Goal: Task Accomplishment & Management: Manage account settings

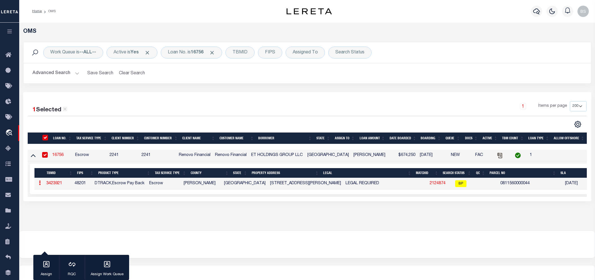
select select "200"
click at [188, 53] on div "Loan No. is 16756" at bounding box center [191, 53] width 61 height 12
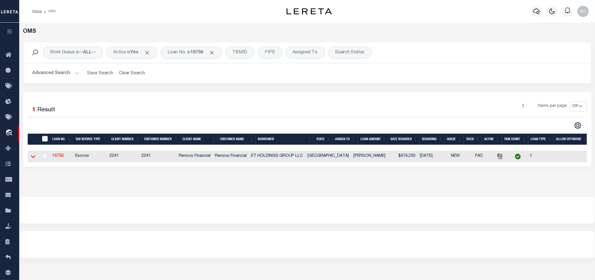
click at [32, 158] on icon at bounding box center [33, 156] width 5 height 3
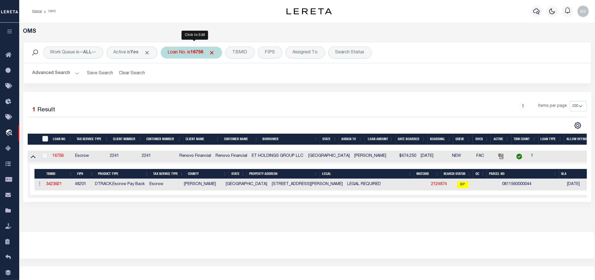
click at [196, 55] on b "16756" at bounding box center [197, 52] width 13 height 5
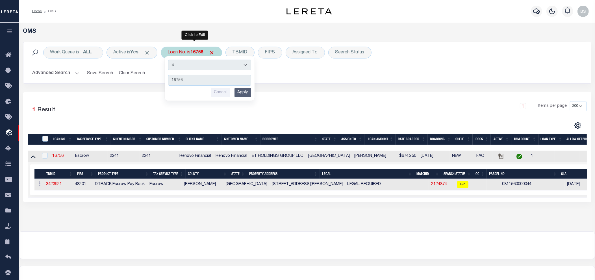
type input "164526"
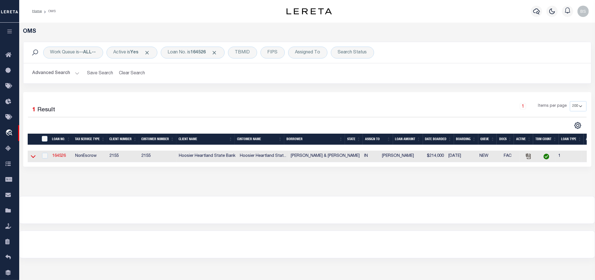
click at [33, 158] on icon at bounding box center [33, 156] width 5 height 3
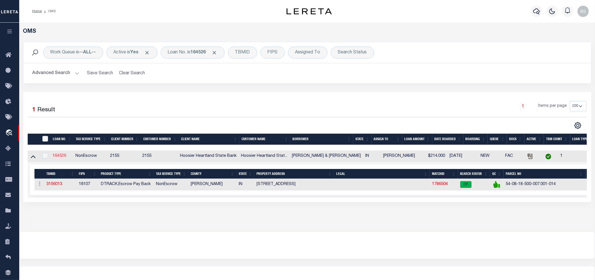
click at [61, 158] on link "164526" at bounding box center [60, 156] width 14 height 4
type input "164526"
type input "MATTHEW & KATIE SALZMAN"
select select
type input "04/01/2024"
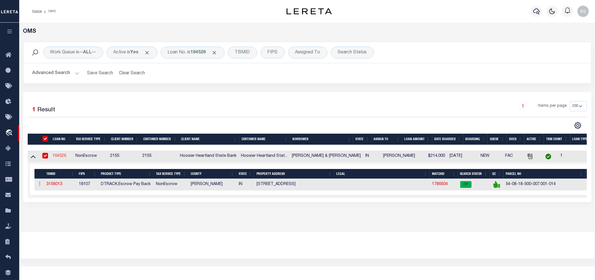
select select "100"
select select "NonEscrow"
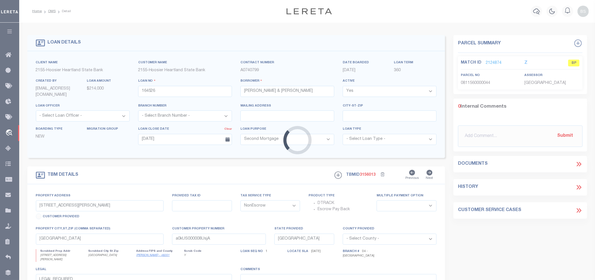
type input "5991 E BOULDER DR"
type input "54-08-18-500-007.001-014"
select select
type input "CRAWFORDSVILLE IN 47933"
type input "IN"
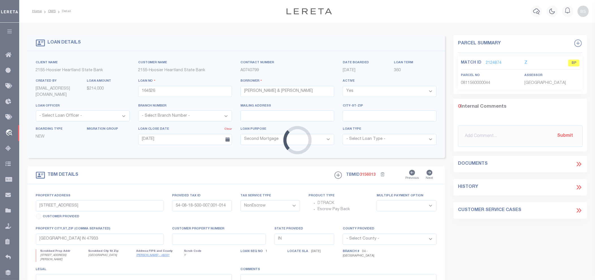
select select "3668"
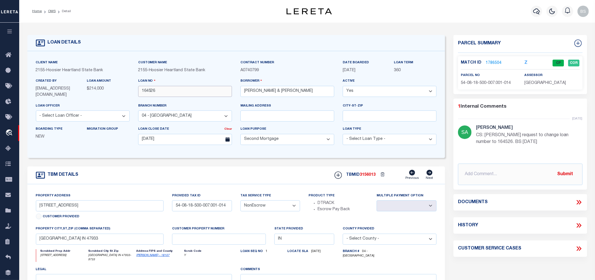
drag, startPoint x: 162, startPoint y: 93, endPoint x: 138, endPoint y: 93, distance: 24.0
click at [138, 93] on input "164526" at bounding box center [185, 91] width 94 height 11
paste input "76893"
type input "176893"
click at [315, 173] on div "TBM DETAILS TBMID 3156013 Previous Next" at bounding box center [236, 175] width 418 height 18
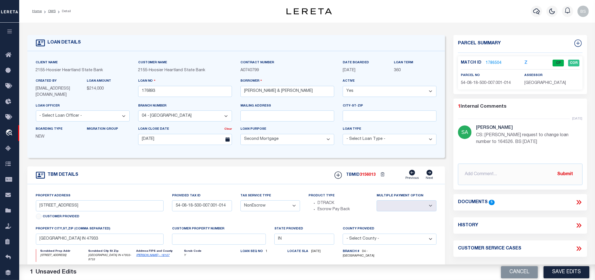
click at [572, 273] on button "Save Edits" at bounding box center [567, 272] width 46 height 12
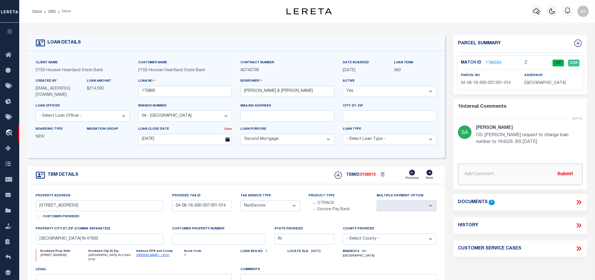
click at [491, 170] on input "text" at bounding box center [520, 174] width 125 height 21
paste input "CS: Per B. Smith update loan number from 164526 to 176893. BS 10/14/25"
type input "CS: Per B. Smith update loan number from 164526 to 176893. BS 10/14/25"
click at [567, 173] on button "Submit" at bounding box center [565, 174] width 23 height 12
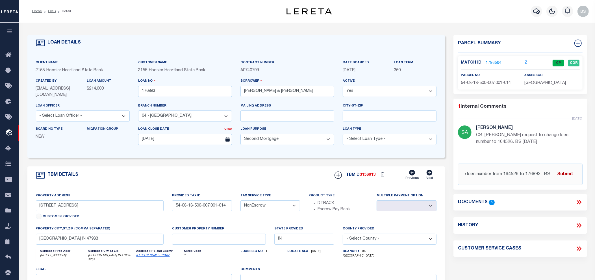
scroll to position [0, 0]
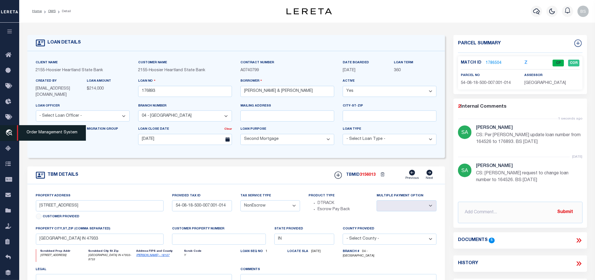
click at [41, 135] on span "Order Management System" at bounding box center [51, 133] width 69 height 16
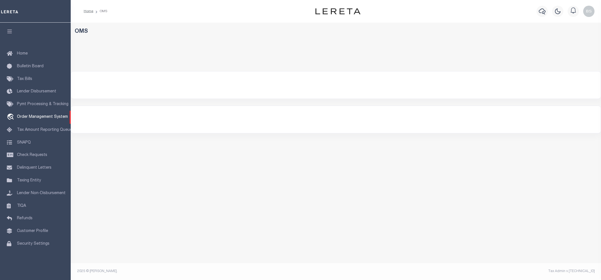
select select "200"
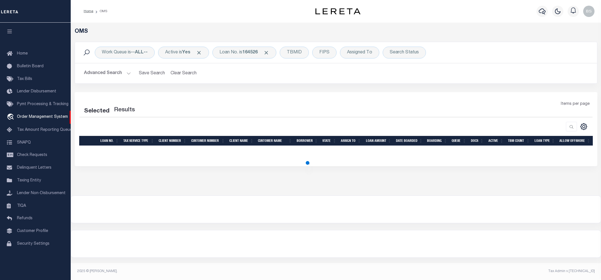
select select "200"
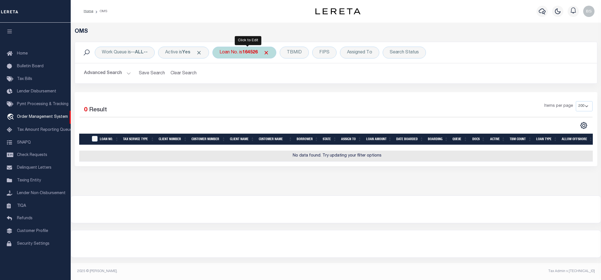
click at [238, 50] on div "Loan No. is 164526" at bounding box center [244, 53] width 64 height 12
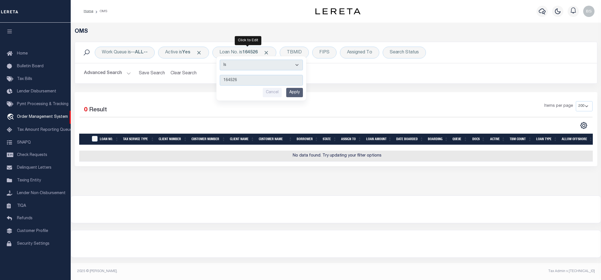
type input "17504742"
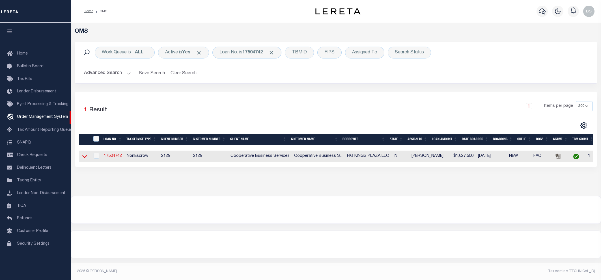
click at [85, 158] on icon at bounding box center [84, 156] width 5 height 6
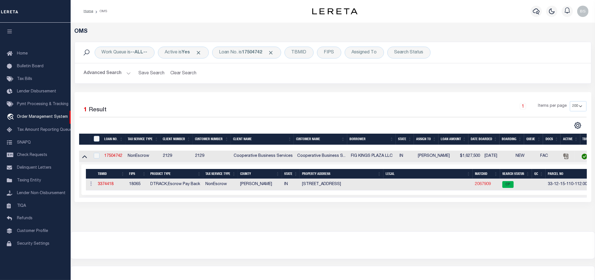
click at [483, 185] on link "2067909" at bounding box center [483, 184] width 16 height 4
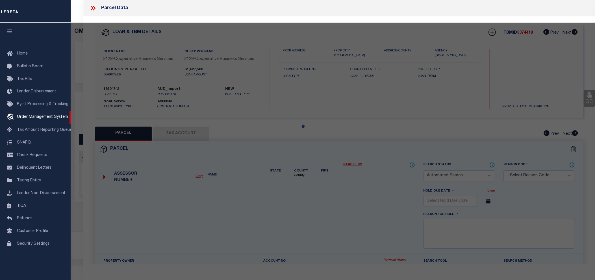
checkbox input "false"
select select "CP"
type input "FIG KINGS PLAZA LLC"
select select
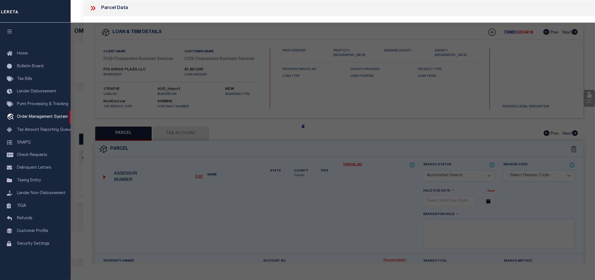
type input "125 S MEMORIAL DR"
checkbox input "false"
type input "NEW CASTLE, IN 47362"
type textarea "PT NW1/4 15-17-10 5.674A"
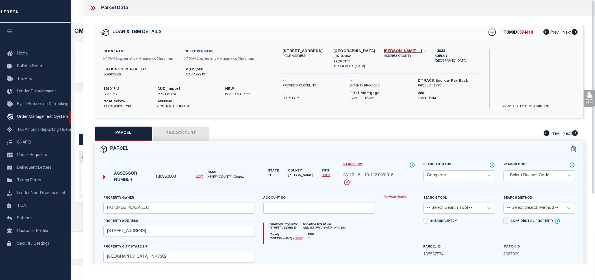
click at [397, 196] on link "Payment History" at bounding box center [399, 197] width 32 height 5
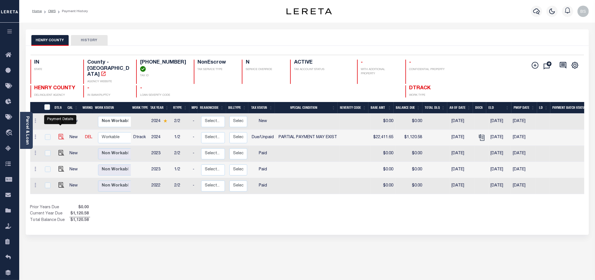
click at [60, 134] on img "" at bounding box center [61, 137] width 6 height 6
checkbox input "true"
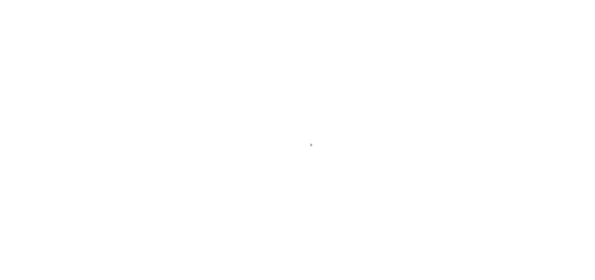
select select "DUE"
select select "15"
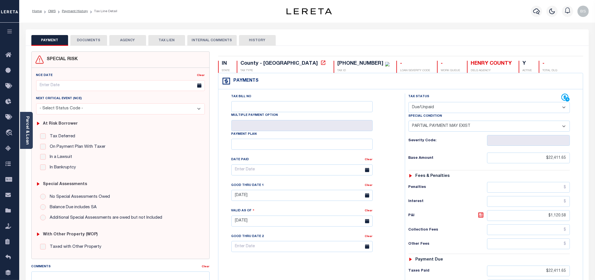
click at [94, 40] on button "DOCUMENTS" at bounding box center [88, 40] width 37 height 11
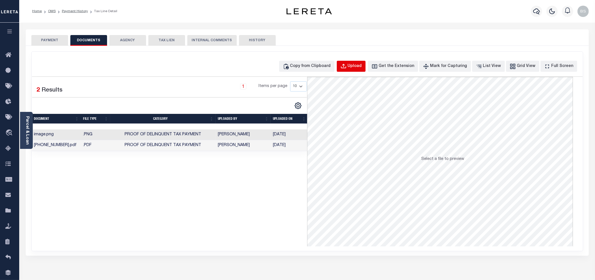
click at [362, 66] on div "Upload" at bounding box center [355, 66] width 14 height 6
select select "POP"
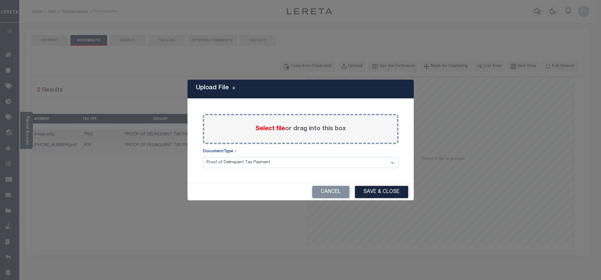
click at [276, 129] on span "Select file" at bounding box center [270, 129] width 30 height 6
click at [0, 0] on input "Select file or drag into this box" at bounding box center [0, 0] width 0 height 0
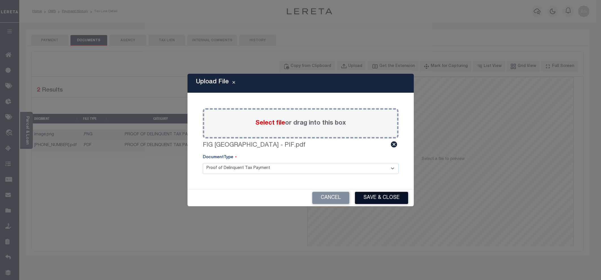
click at [371, 198] on button "Save & Close" at bounding box center [381, 198] width 53 height 12
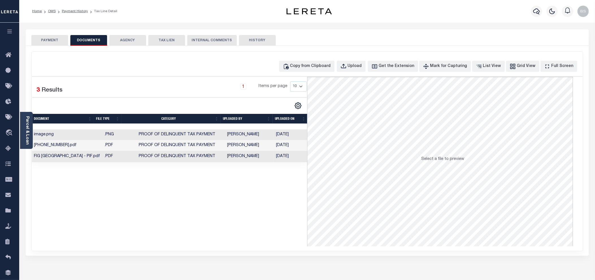
click at [52, 40] on button "PAYMENT" at bounding box center [49, 40] width 37 height 11
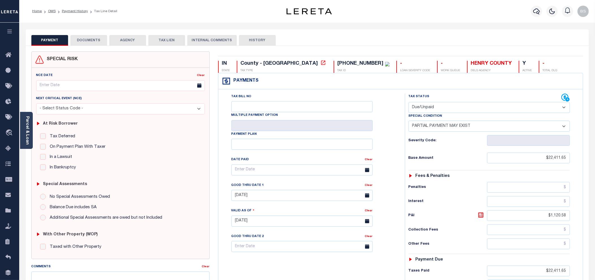
click at [433, 107] on select "- Select Status Code - Open Due/Unpaid Paid Incomplete No Tax Due Internal Refu…" at bounding box center [489, 107] width 161 height 11
select select "PYD"
click at [409, 103] on select "- Select Status Code - Open Due/Unpaid Paid Incomplete No Tax Due Internal Refu…" at bounding box center [489, 107] width 161 height 11
select select "0"
type input "10/14/2025"
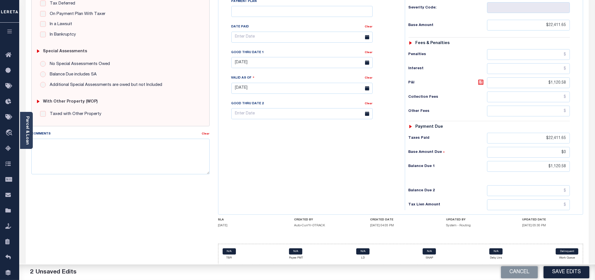
scroll to position [137, 0]
drag, startPoint x: 567, startPoint y: 165, endPoint x: 549, endPoint y: 165, distance: 18.4
click at [549, 165] on input "$1,120.58" at bounding box center [528, 166] width 83 height 11
type input "$0.00"
click at [563, 273] on button "Save Edits" at bounding box center [567, 272] width 46 height 12
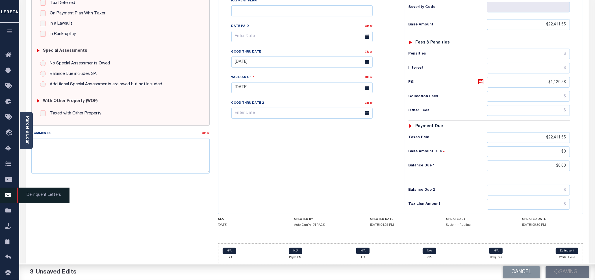
checkbox input "false"
type input "$22,411.65"
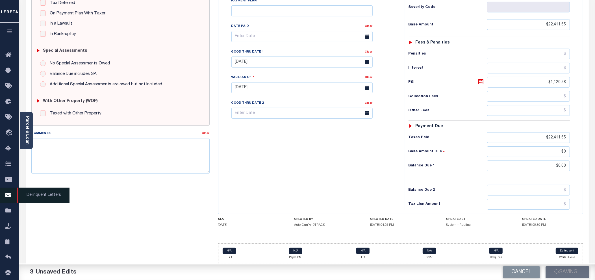
type input "$1,120.58"
type input "$22,411.65"
type input "$0"
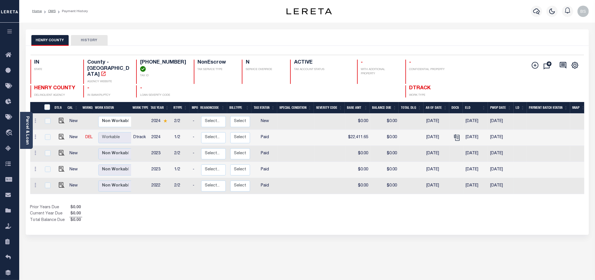
click at [302, 178] on td at bounding box center [296, 186] width 37 height 16
checkbox input "true"
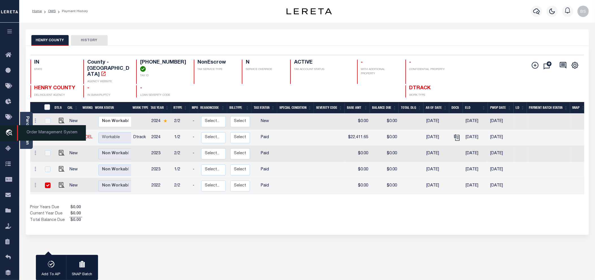
click at [34, 129] on span "Order Management System" at bounding box center [51, 133] width 69 height 16
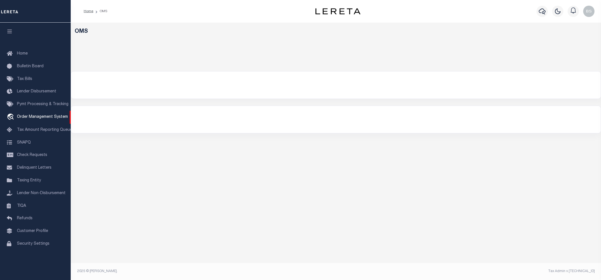
select select "200"
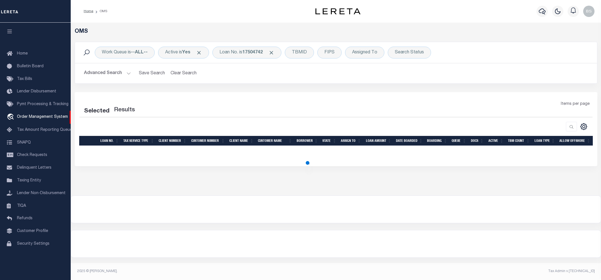
select select "200"
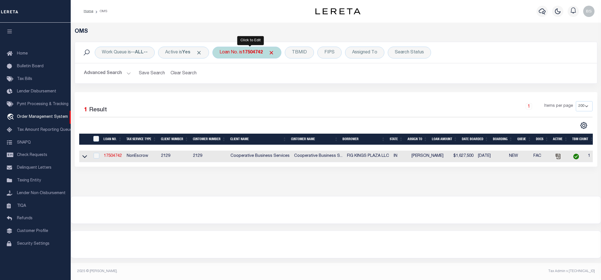
click at [241, 53] on div "Loan No. is 17504742" at bounding box center [246, 53] width 69 height 12
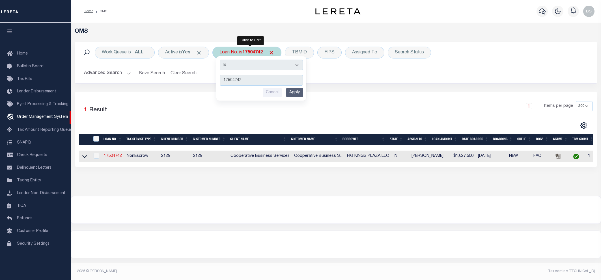
type input "15104832"
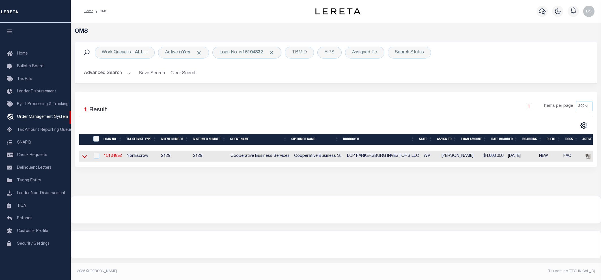
click at [83, 159] on icon at bounding box center [84, 156] width 5 height 6
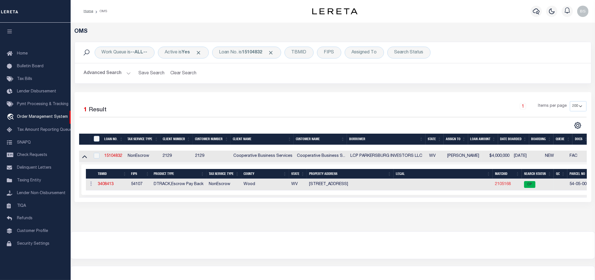
click at [501, 185] on link "2105168" at bounding box center [503, 184] width 16 height 4
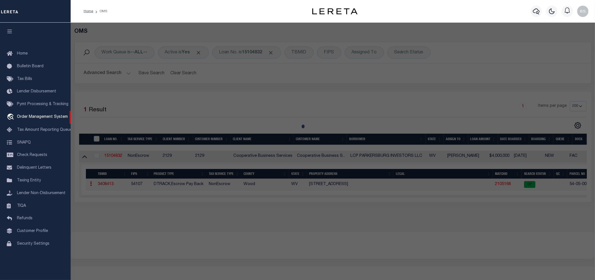
checkbox input "false"
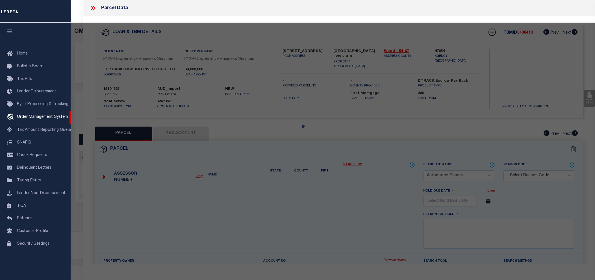
select select "CP"
type input "PARKERSBURG CENTER LMTD PTNSHP"
select select "AGW"
select select
type input "MURDOCH AVE"
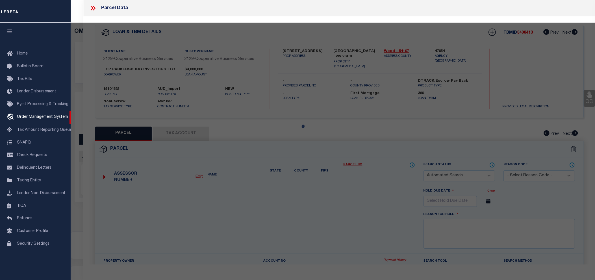
checkbox input "false"
type input "PARKERSBURG, WV 26101"
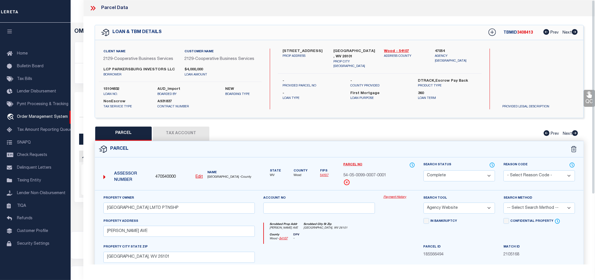
click at [398, 198] on link "Payment History" at bounding box center [399, 197] width 32 height 5
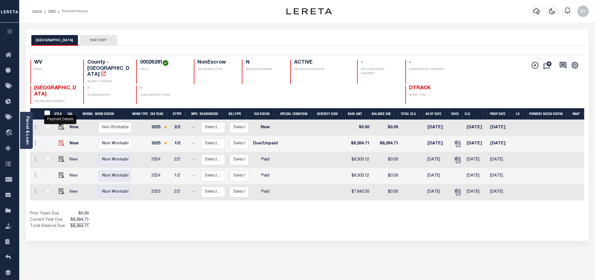
click at [59, 140] on img "" at bounding box center [62, 143] width 6 height 6
checkbox input "true"
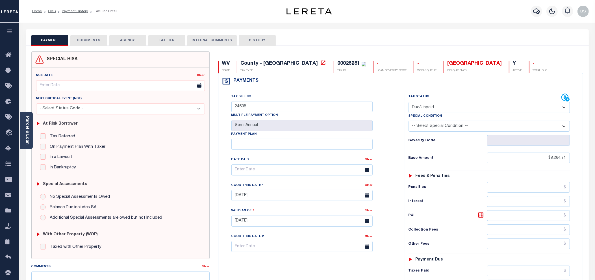
click at [451, 108] on select "- Select Status Code - Open Due/Unpaid Paid Incomplete No Tax Due Internal Refu…" at bounding box center [489, 107] width 161 height 11
select select "PYD"
click at [409, 103] on select "- Select Status Code - Open Due/Unpaid Paid Incomplete No Tax Due Internal Refu…" at bounding box center [489, 107] width 161 height 11
type input "[DATE]"
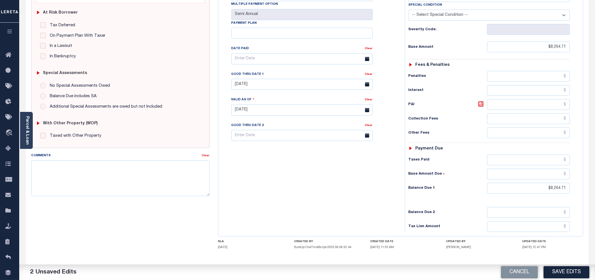
scroll to position [139, 0]
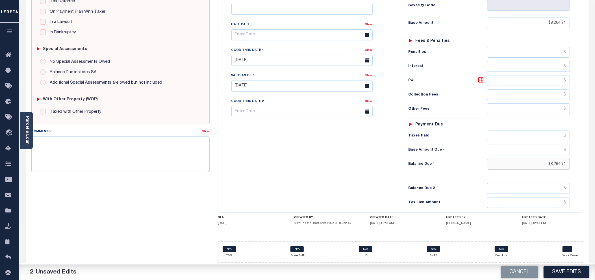
drag, startPoint x: 560, startPoint y: 163, endPoint x: 547, endPoint y: 165, distance: 13.8
click at [547, 165] on input "$8,264.71" at bounding box center [528, 164] width 83 height 11
type input "$0.00"
click at [560, 270] on button "Save Edits" at bounding box center [567, 272] width 46 height 12
click at [280, 183] on div "Tax Bill No 24598 Multiple Payment Option Semi Annual Payment Plan Clear Clear …" at bounding box center [310, 83] width 181 height 250
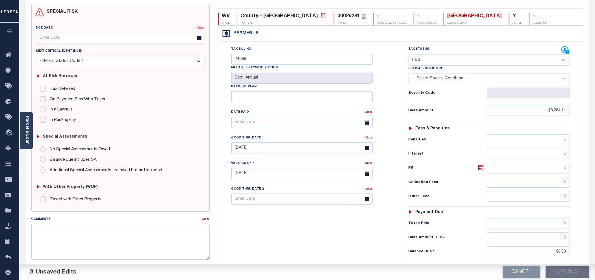
scroll to position [0, 0]
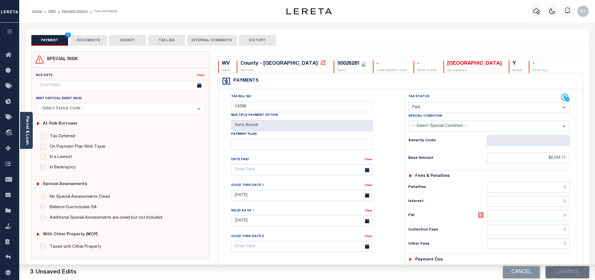
click at [93, 40] on button "DOCUMENTS" at bounding box center [88, 40] width 37 height 11
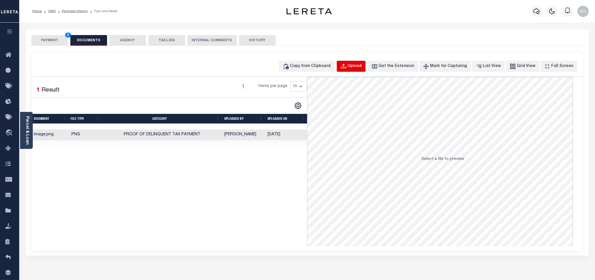
click at [362, 64] on div "Upload" at bounding box center [355, 66] width 14 height 6
select select "POP"
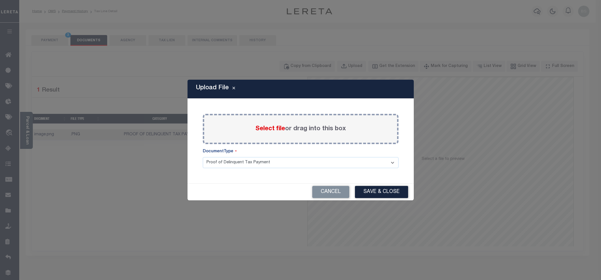
click at [266, 127] on span "Select file" at bounding box center [270, 129] width 30 height 6
click at [0, 0] on input "Select file or drag into this box" at bounding box center [0, 0] width 0 height 0
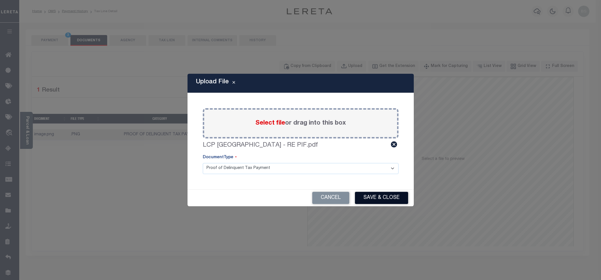
click at [387, 194] on button "Save & Close" at bounding box center [381, 198] width 53 height 12
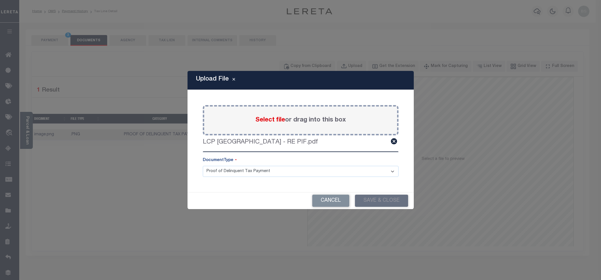
click at [307, 171] on select "Proof of Delinquent Tax Payment" at bounding box center [301, 171] width 196 height 11
click at [261, 153] on div "Paste copied image or file into this box Select file or drag into this box LCP …" at bounding box center [300, 141] width 213 height 89
click at [105, 186] on div "Upload File Paste copied image or file into this box Select file or drag into t…" at bounding box center [300, 140] width 601 height 280
click at [392, 142] on icon at bounding box center [394, 141] width 6 height 6
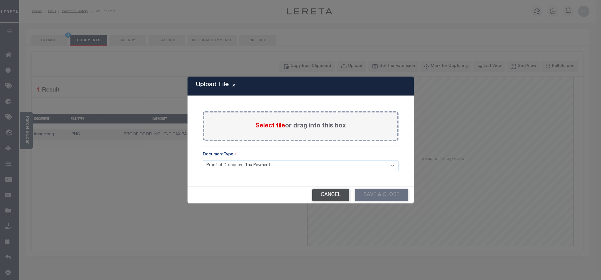
click at [330, 196] on button "Cancel" at bounding box center [330, 195] width 37 height 12
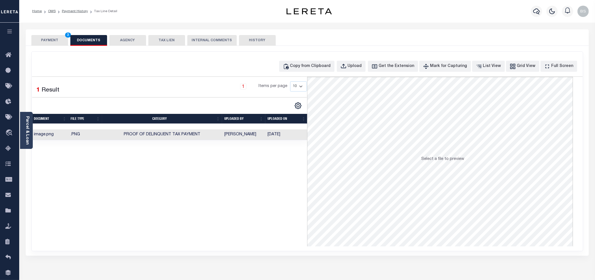
click at [246, 192] on div "Selected 1 Result 1 Items per page 10 25 50 100" at bounding box center [170, 162] width 276 height 170
click at [52, 38] on button "PAYMENT 3" at bounding box center [49, 40] width 37 height 11
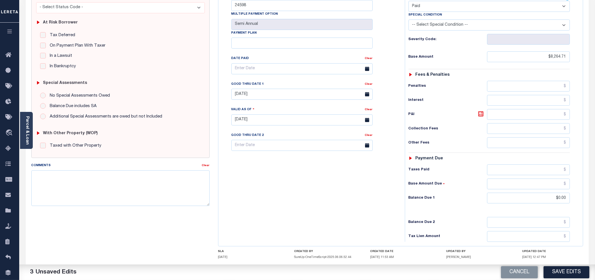
scroll to position [106, 0]
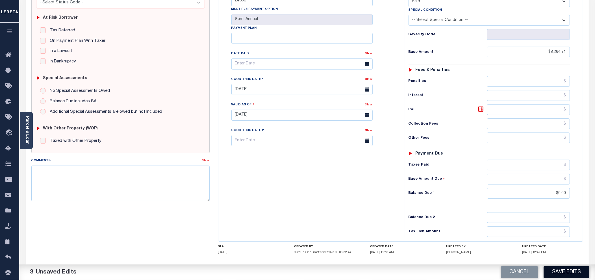
click at [570, 269] on button "Save Edits" at bounding box center [567, 272] width 46 height 12
checkbox input "false"
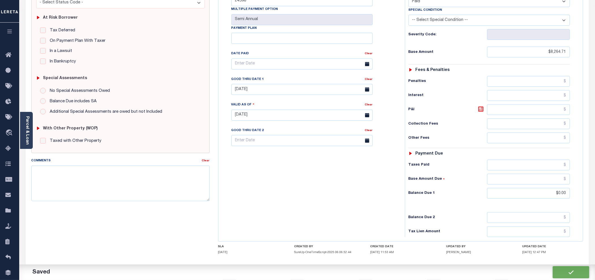
type input "$8,264.71"
type input "$0"
checkbox input "false"
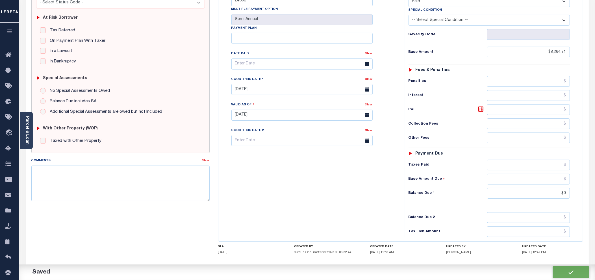
checkbox input "false"
type input "$8,264.71"
type input "$0"
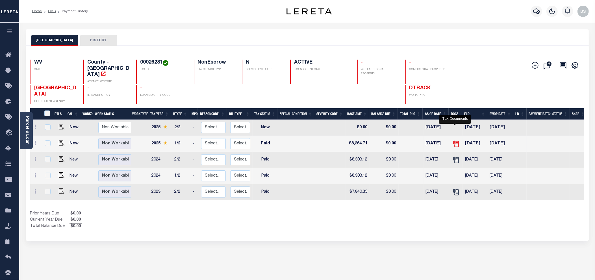
click at [455, 140] on icon "" at bounding box center [455, 142] width 5 height 5
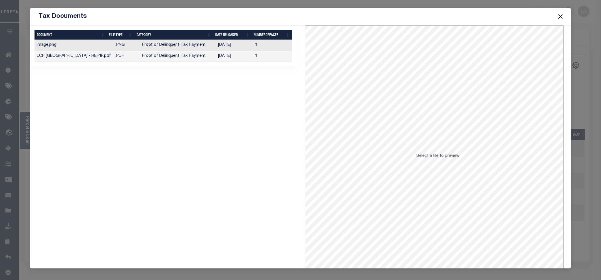
click at [229, 57] on td "[DATE]" at bounding box center [234, 56] width 37 height 11
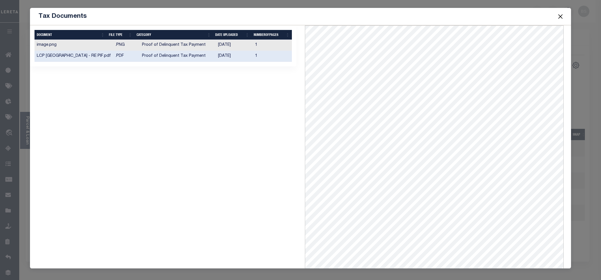
click at [560, 16] on button "Close" at bounding box center [559, 16] width 7 height 7
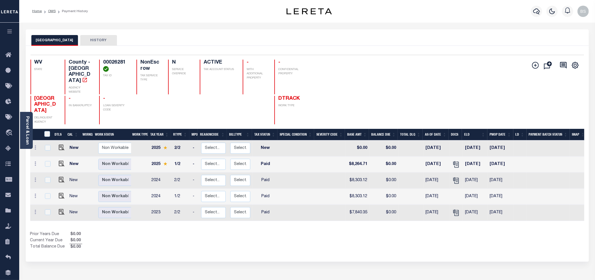
click at [123, 272] on div "WOOD COUNTY HISTORY Selected 5 Results" at bounding box center [307, 188] width 572 height 319
click at [36, 133] on span "Order Management System" at bounding box center [51, 133] width 69 height 16
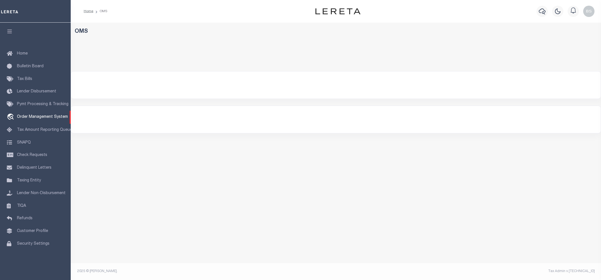
select select "200"
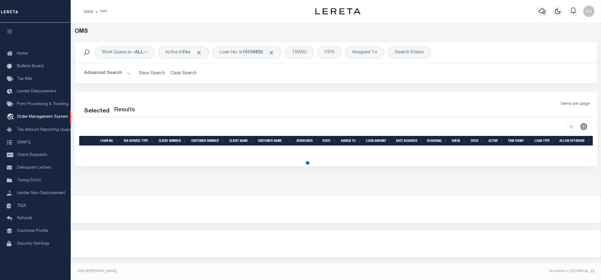
select select "200"
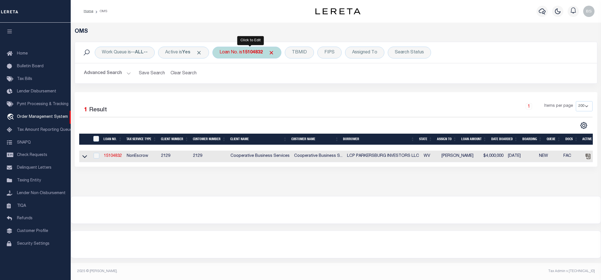
click at [267, 53] on div "Loan No. is 15104832" at bounding box center [246, 53] width 69 height 12
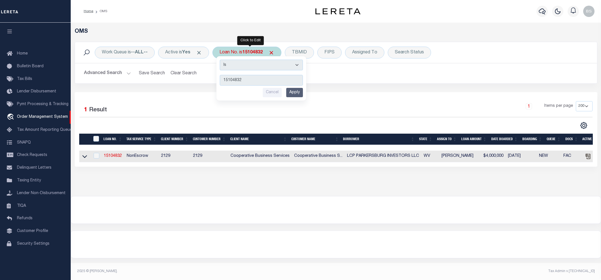
type input "3504181487124"
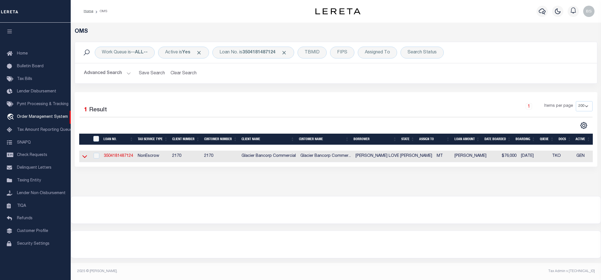
click at [85, 158] on icon at bounding box center [84, 156] width 5 height 3
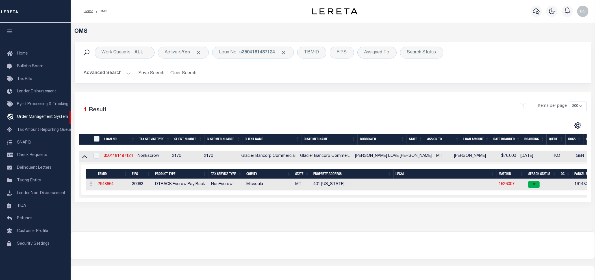
scroll to position [0, 20]
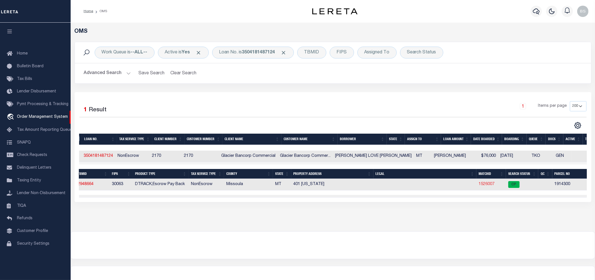
click at [482, 185] on link "1526007" at bounding box center [487, 184] width 16 height 4
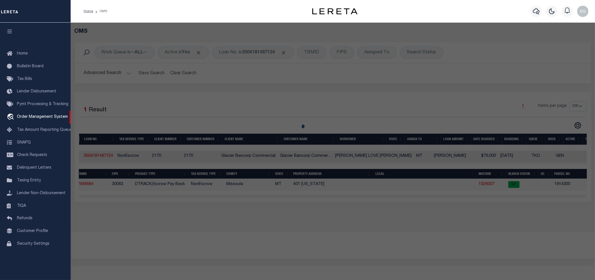
checkbox input "false"
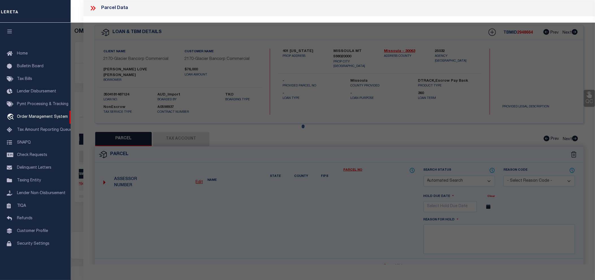
select select "CP"
type input "[PERSON_NAME]"
type input "[STREET_ADDRESS][US_STATE]"
checkbox input "false"
type input "MISSOULA, MT 59802"
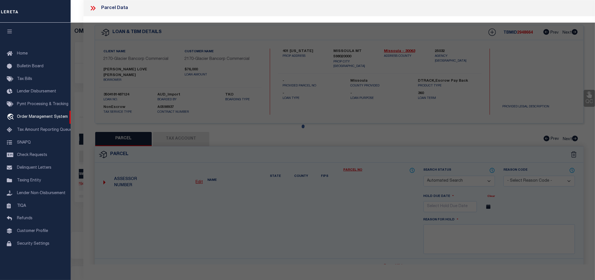
type textarea "EAST MISSOULA ADDITION, S24, T13 N, R19 W, BLOCK 26, Lot 15"
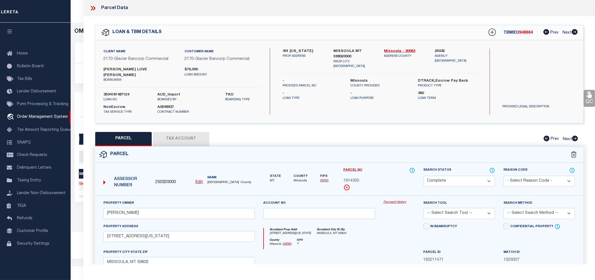
click at [393, 200] on link "Payment History" at bounding box center [399, 202] width 32 height 5
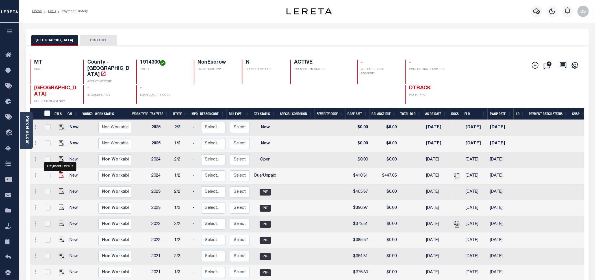
click at [59, 172] on img "" at bounding box center [62, 175] width 6 height 6
checkbox input "true"
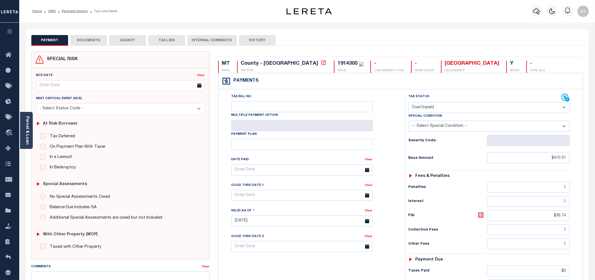
click at [454, 107] on select "- Select Status Code - Open Due/Unpaid Paid Incomplete No Tax Due Internal Refu…" at bounding box center [489, 107] width 161 height 11
select select "PYD"
click at [409, 103] on select "- Select Status Code - Open Due/Unpaid Paid Incomplete No Tax Due Internal Refu…" at bounding box center [489, 107] width 161 height 11
type input "[DATE]"
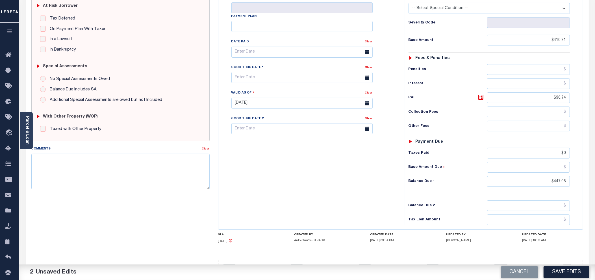
scroll to position [139, 0]
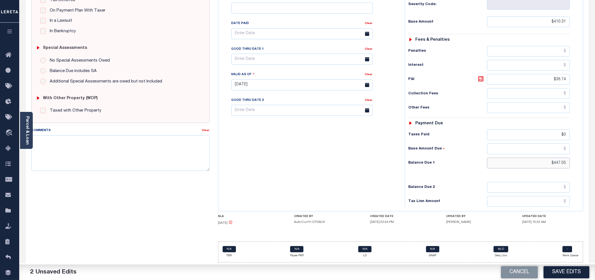
drag, startPoint x: 569, startPoint y: 162, endPoint x: 546, endPoint y: 164, distance: 22.8
click at [546, 164] on input "$447.05" at bounding box center [528, 163] width 83 height 11
type input "$0.00"
click at [562, 272] on button "Save Edits" at bounding box center [567, 272] width 46 height 12
checkbox input "false"
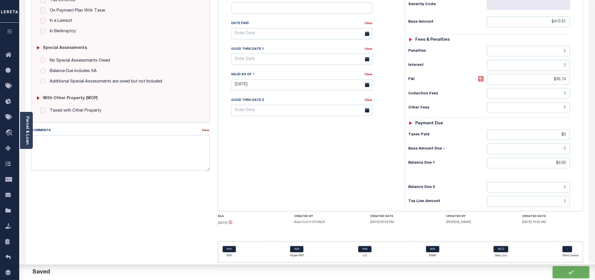
checkbox input "false"
type input "$410.31"
type input "$36.74"
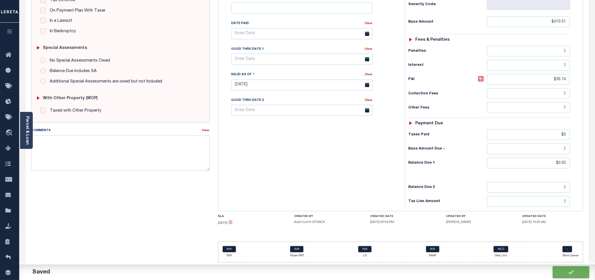
type input "$0"
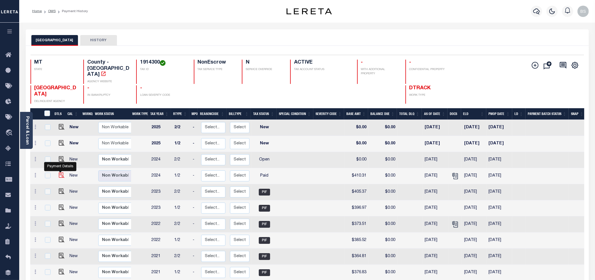
click at [59, 172] on img "" at bounding box center [62, 175] width 6 height 6
checkbox input "true"
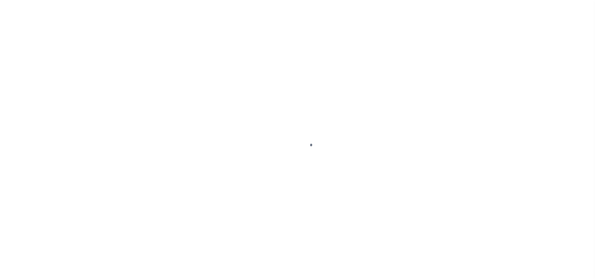
select select "PYD"
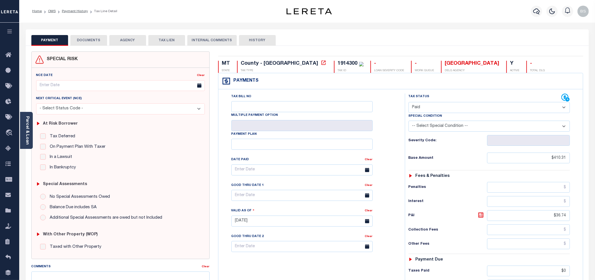
click at [91, 42] on button "DOCUMENTS" at bounding box center [88, 40] width 37 height 11
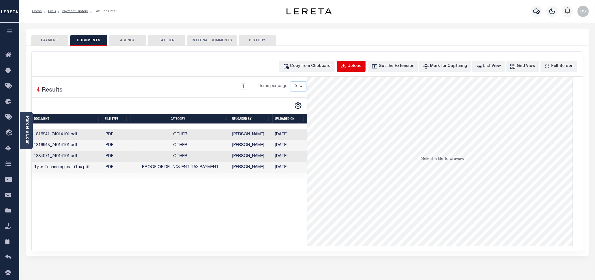
click at [362, 66] on div "Upload" at bounding box center [355, 66] width 14 height 6
select select "POP"
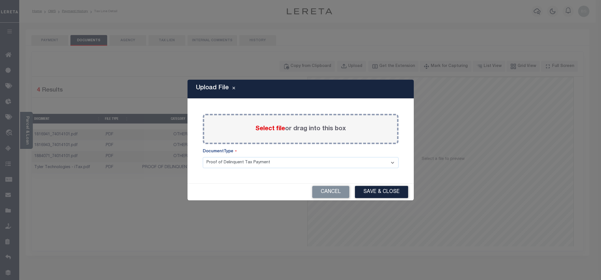
click at [276, 128] on span "Select file" at bounding box center [270, 129] width 30 height 6
click at [0, 0] on input "Select file or drag into this box" at bounding box center [0, 0] width 0 height 0
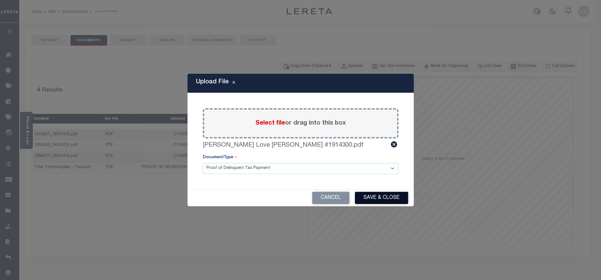
click at [374, 197] on button "Save & Close" at bounding box center [381, 198] width 53 height 12
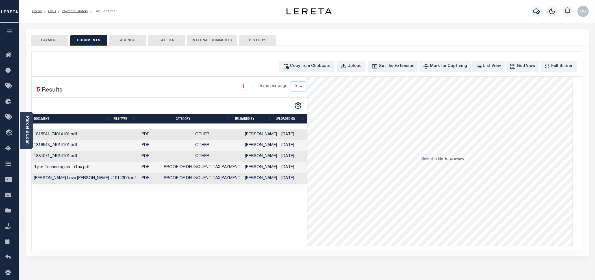
click at [50, 40] on button "PAYMENT" at bounding box center [49, 40] width 37 height 11
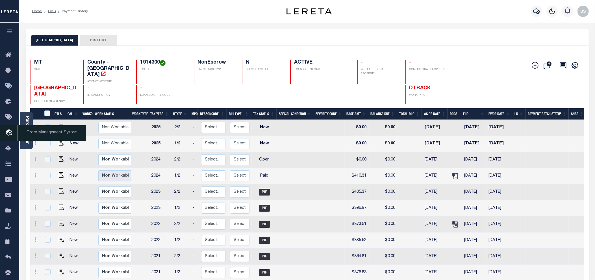
click at [36, 133] on span "Order Management System" at bounding box center [51, 133] width 69 height 16
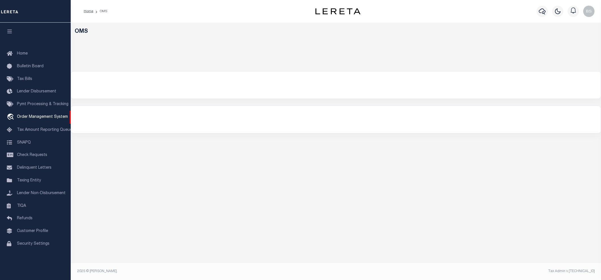
select select "200"
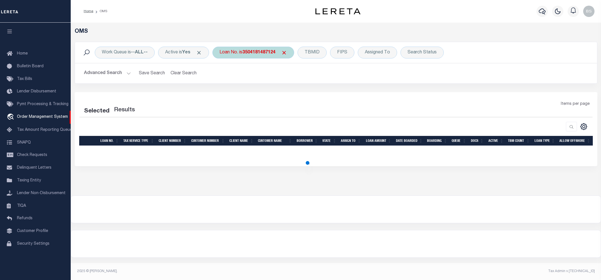
select select "200"
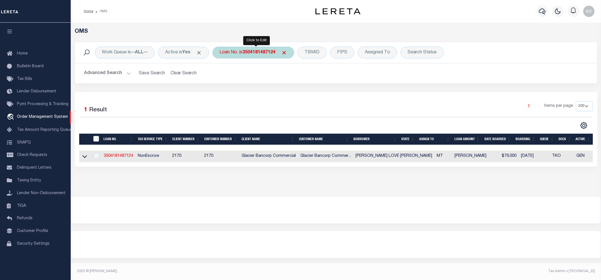
click at [259, 51] on b "3504181487124" at bounding box center [258, 52] width 33 height 5
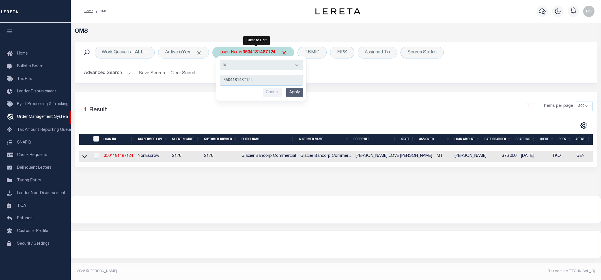
type input "3904240001030"
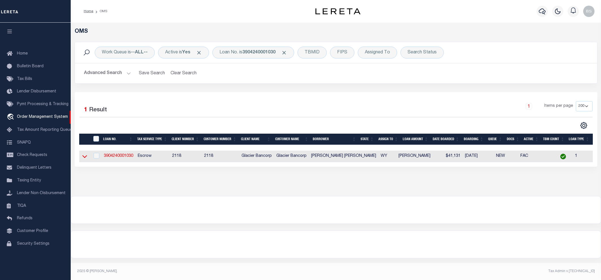
click at [83, 157] on icon at bounding box center [84, 156] width 5 height 3
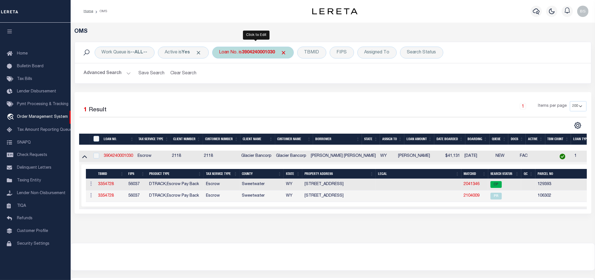
click at [261, 53] on b "3904240001030" at bounding box center [258, 52] width 33 height 5
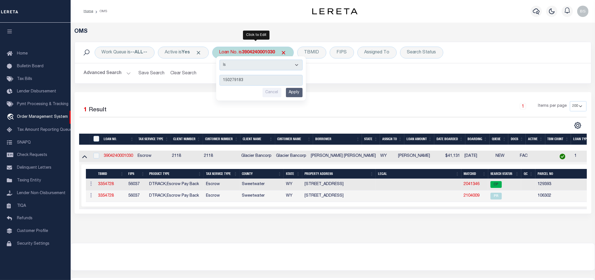
type input "150279183"
click at [294, 92] on input "Apply" at bounding box center [294, 92] width 17 height 9
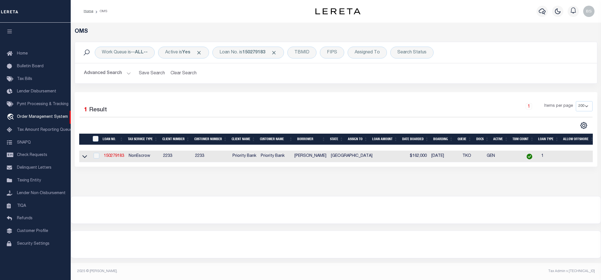
click at [81, 158] on link at bounding box center [84, 156] width 6 height 4
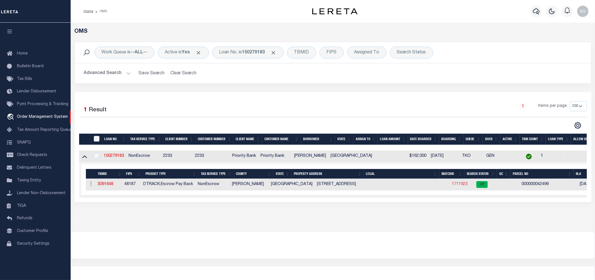
click at [452, 184] on link "1711923" at bounding box center [460, 184] width 16 height 4
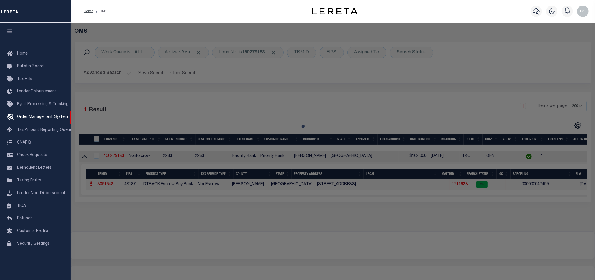
checkbox input "false"
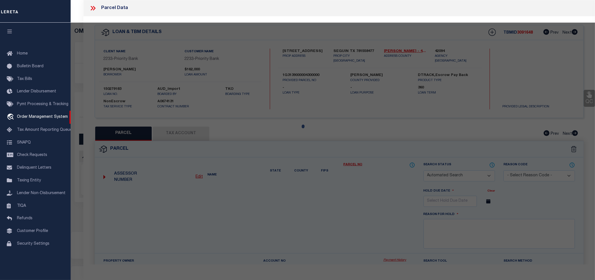
select select "CP"
type input "TORRES RUDY JR & JEANETTE P"
type input "153 STAGECOACH HILL DR"
checkbox input "false"
type textarea "STAGECOACH HILL, LOT 43"
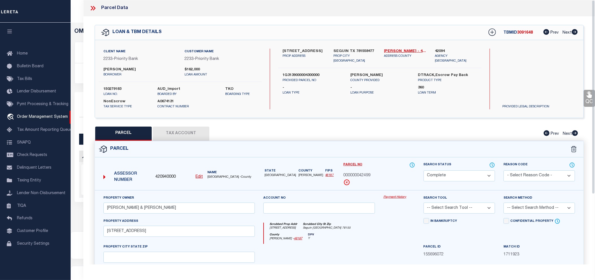
click at [398, 196] on link "Payment History" at bounding box center [399, 197] width 32 height 5
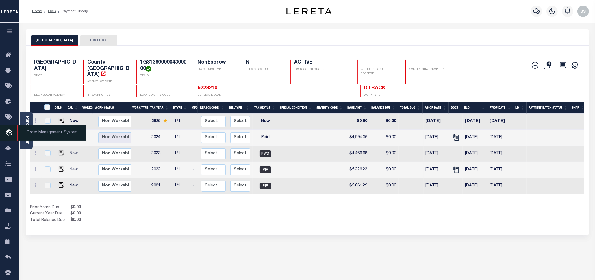
click at [36, 132] on span "Order Management System" at bounding box center [51, 133] width 69 height 16
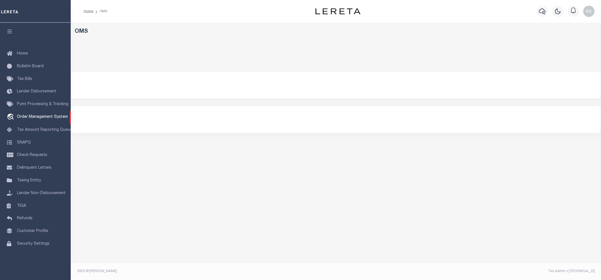
select select "200"
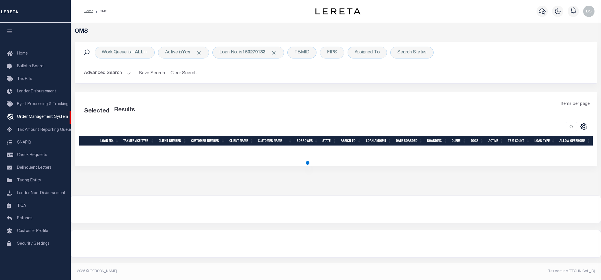
select select "200"
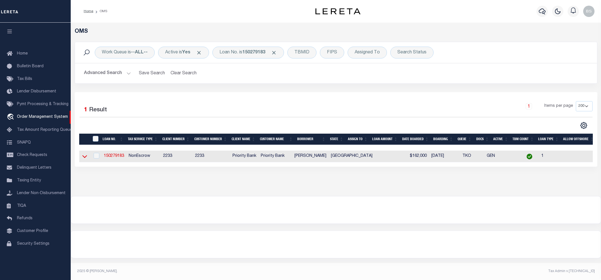
click at [82, 159] on icon at bounding box center [84, 156] width 5 height 6
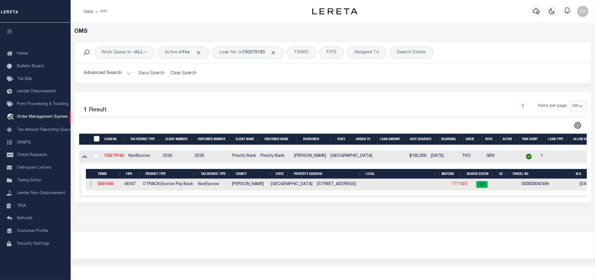
click at [452, 186] on link "1711923" at bounding box center [460, 184] width 16 height 4
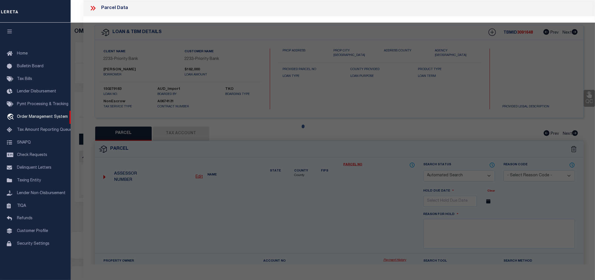
checkbox input "false"
select select "CP"
type input "TORRES RUDY JR & JEANETTE P"
type input "153 STAGECOACH HILL DR"
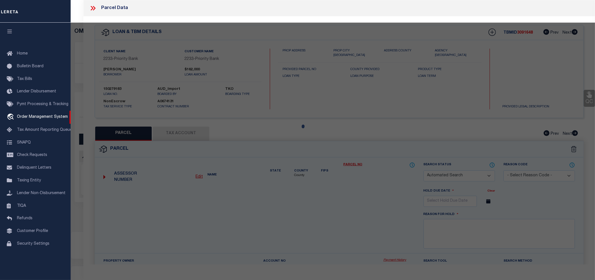
checkbox input "false"
type textarea "STAGECOACH HILL, LOT 43"
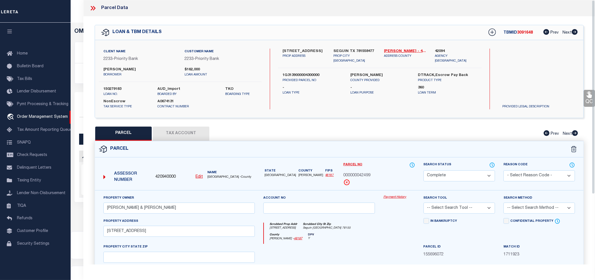
click at [400, 198] on link "Payment History" at bounding box center [399, 197] width 32 height 5
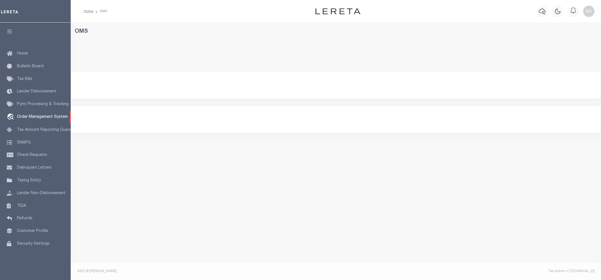
select select "200"
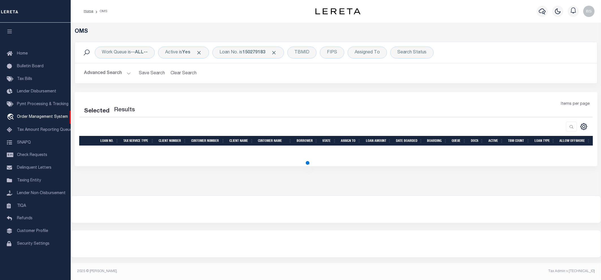
select select "200"
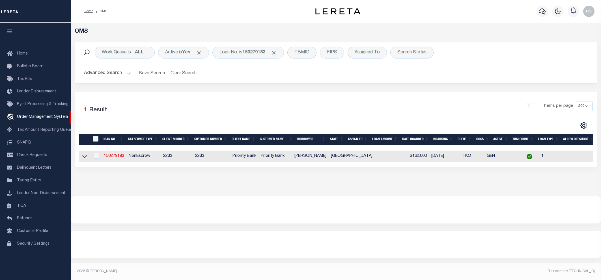
click at [82, 157] on icon at bounding box center [84, 156] width 5 height 6
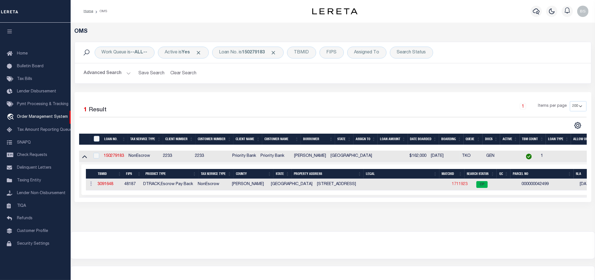
click at [452, 185] on link "1711923" at bounding box center [460, 184] width 16 height 4
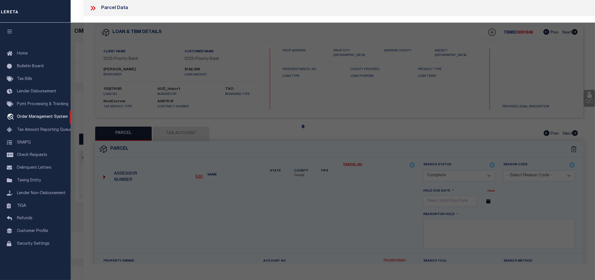
select select "AS"
checkbox input "false"
select select "CP"
type input "TORRES RUDY JR & JEANETTE P"
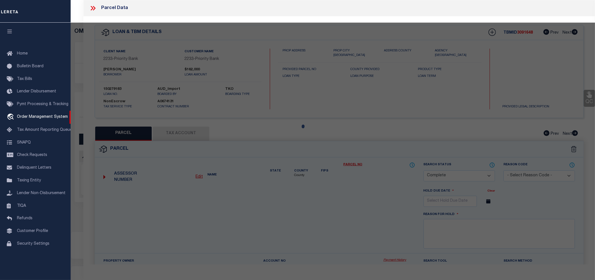
type input "153 STAGECOACH HILL DR"
checkbox input "false"
type textarea "STAGECOACH HILL, LOT 43"
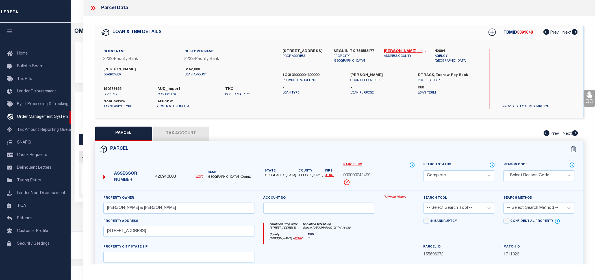
click at [389, 197] on link "Payment History" at bounding box center [399, 197] width 32 height 5
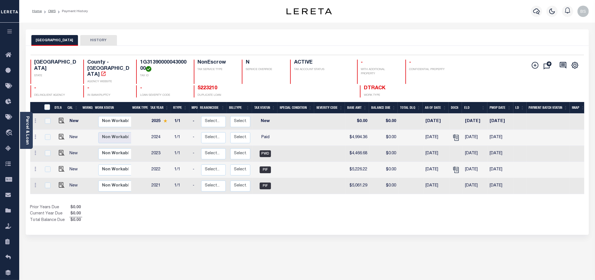
click at [165, 63] on h4 "1G3139000004300000" at bounding box center [163, 66] width 47 height 12
copy h4 "1G3139000004300000"
click at [106, 71] on icon "" at bounding box center [104, 74] width 6 height 6
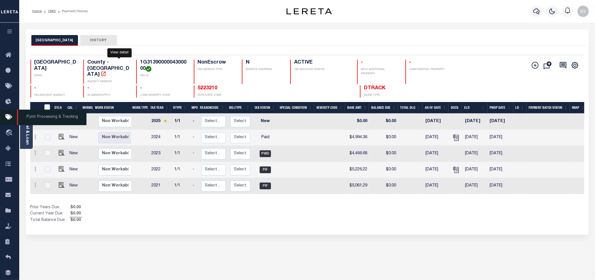
click at [26, 125] on span "Pymt Processing & Tracking" at bounding box center [52, 118] width 70 height 16
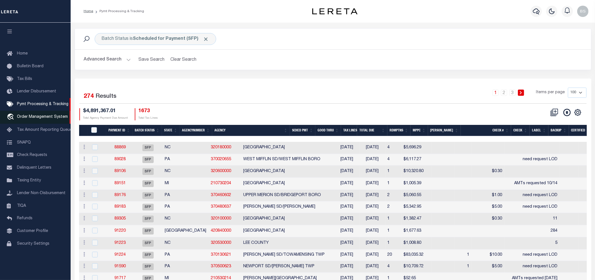
click at [40, 122] on link "travel_explore Order Management System" at bounding box center [35, 117] width 71 height 13
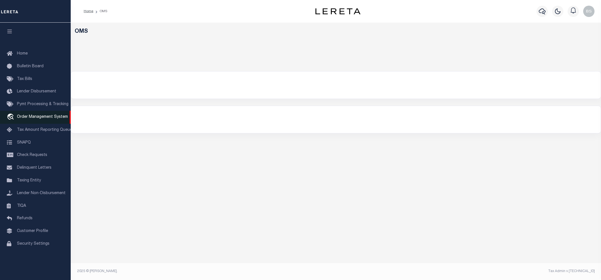
select select "200"
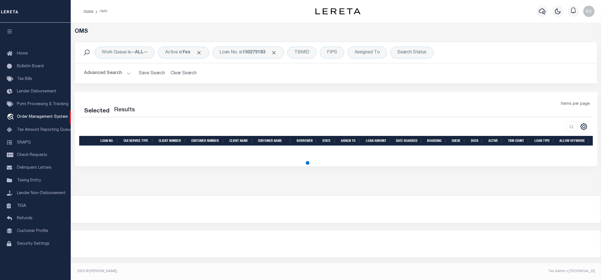
select select "200"
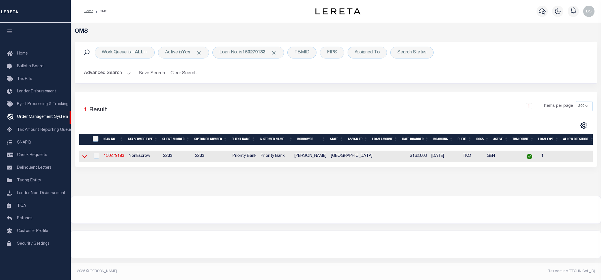
click at [85, 158] on icon at bounding box center [84, 156] width 5 height 3
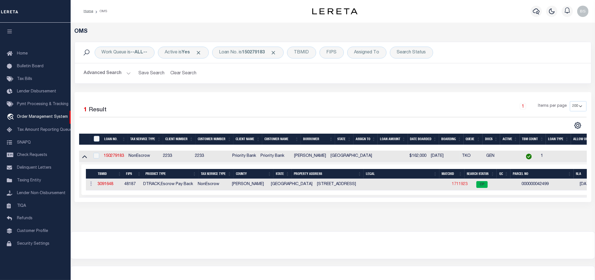
click at [452, 185] on link "1711923" at bounding box center [460, 184] width 16 height 4
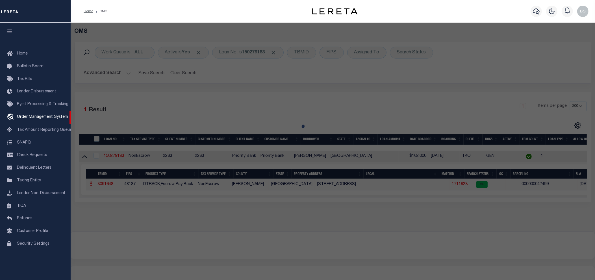
checkbox input "false"
select select "CP"
type input "TORRES RUDY JR & JEANETTE P"
type input "153 STAGECOACH HILL DR"
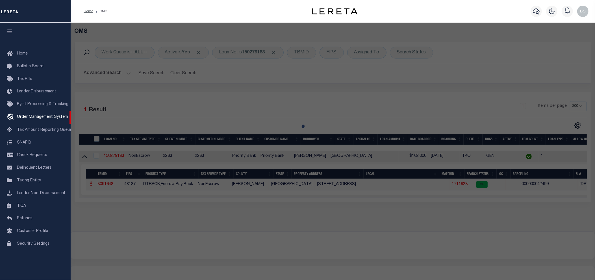
checkbox input "false"
type textarea "STAGECOACH HILL, LOT 43"
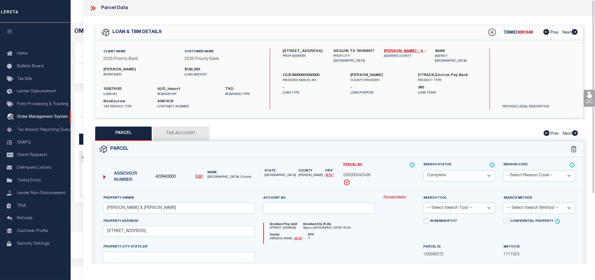
click at [402, 198] on link "Payment History" at bounding box center [399, 197] width 32 height 5
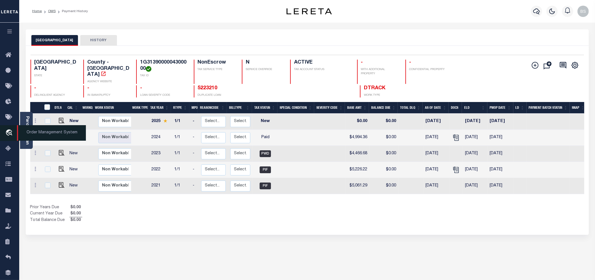
click at [50, 135] on span "Order Management System" at bounding box center [51, 133] width 69 height 16
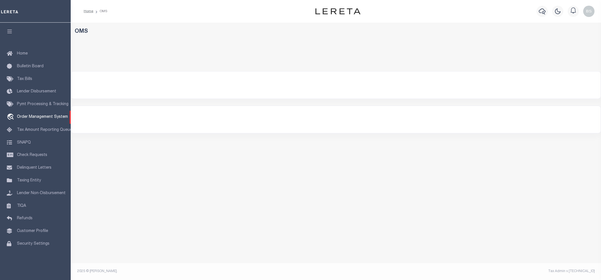
select select "200"
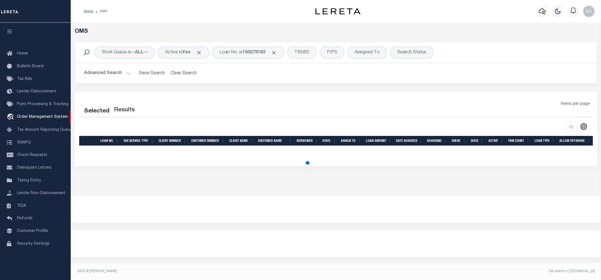
select select "200"
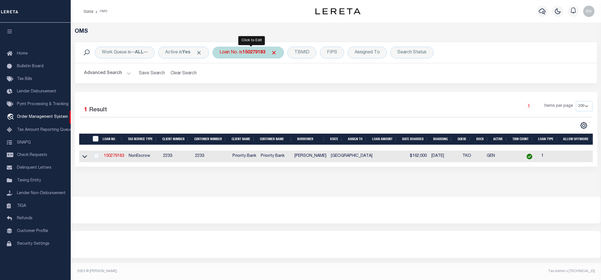
click at [252, 51] on b "150279183" at bounding box center [253, 52] width 23 height 5
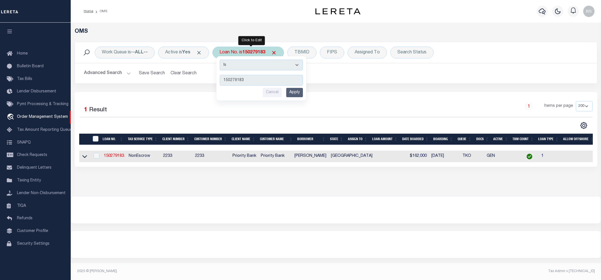
type input "19404859"
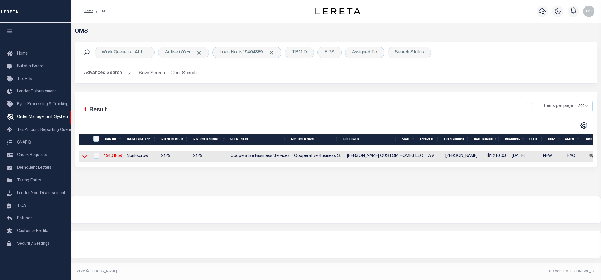
click at [84, 157] on icon at bounding box center [84, 156] width 5 height 6
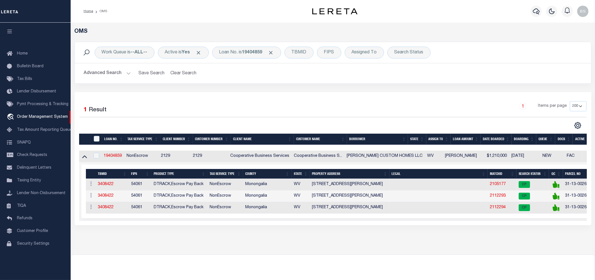
scroll to position [0, 55]
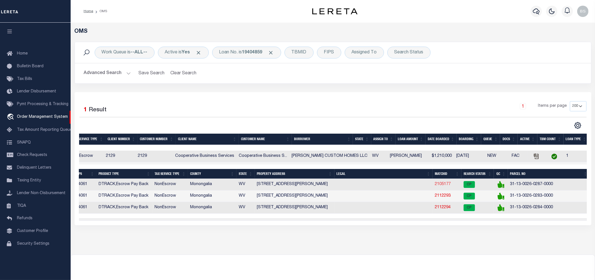
click at [437, 186] on link "2105177" at bounding box center [443, 184] width 16 height 4
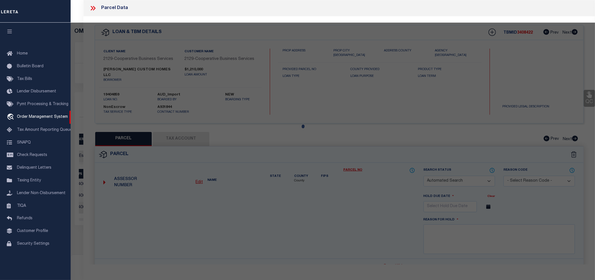
checkbox input "false"
select select "CP"
type input "[PERSON_NAME] LLC"
select select "AGW"
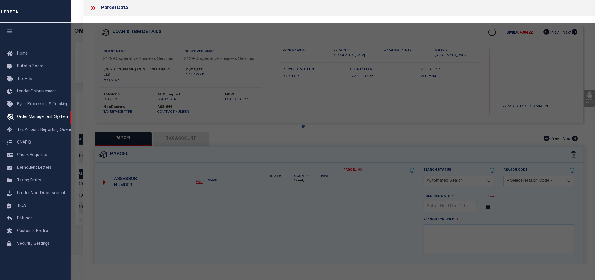
select select
type input "[STREET_ADDRESS][PERSON_NAME]"
checkbox input "false"
type input "[GEOGRAPHIC_DATA], WV 26505"
type textarea "BL C, LOT 16; [PERSON_NAME] HOLLOW ADD"
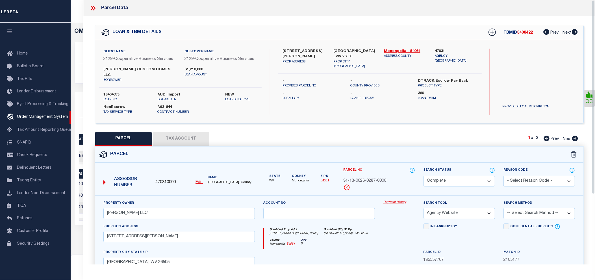
click at [393, 200] on link "Payment History" at bounding box center [399, 202] width 32 height 5
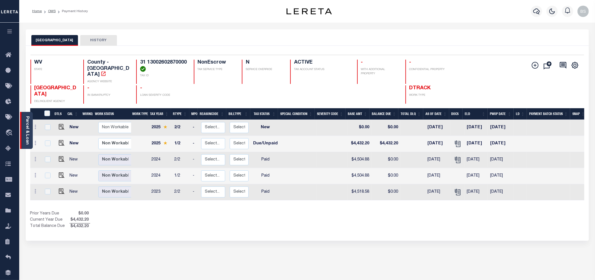
click at [27, 129] on link "Parcel & Loan" at bounding box center [27, 130] width 4 height 29
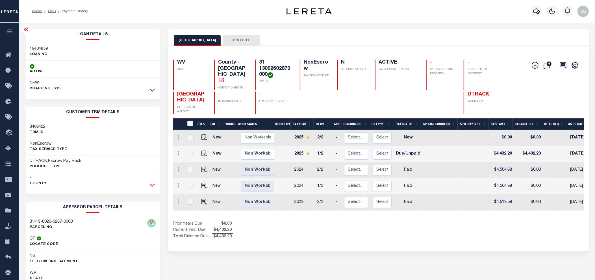
click at [151, 184] on icon at bounding box center [152, 185] width 5 height 6
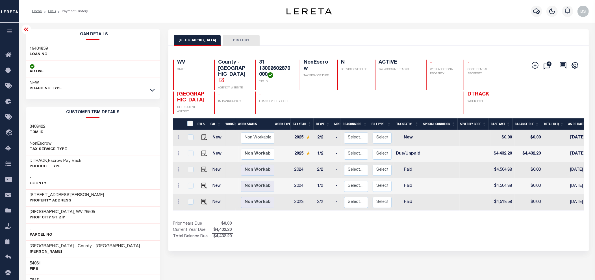
click at [25, 29] on icon at bounding box center [26, 29] width 5 height 4
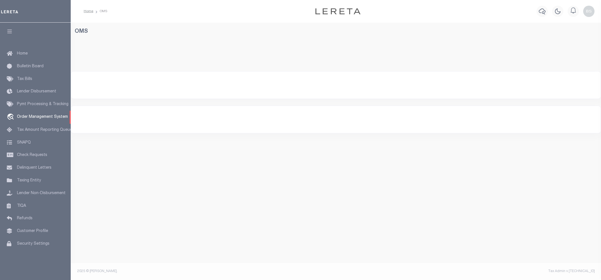
select select "200"
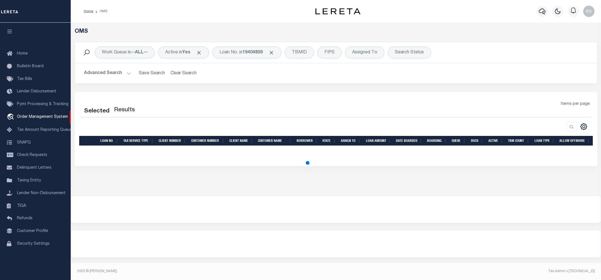
select select "200"
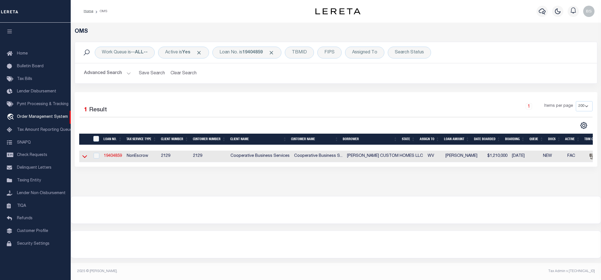
click at [84, 159] on icon at bounding box center [84, 156] width 5 height 6
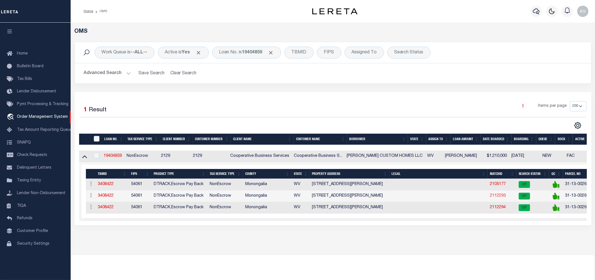
click at [490, 197] on link "2112293" at bounding box center [498, 196] width 16 height 4
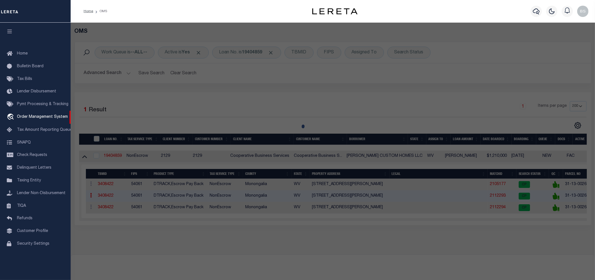
select select "AS"
select select
checkbox input "false"
select select "CP"
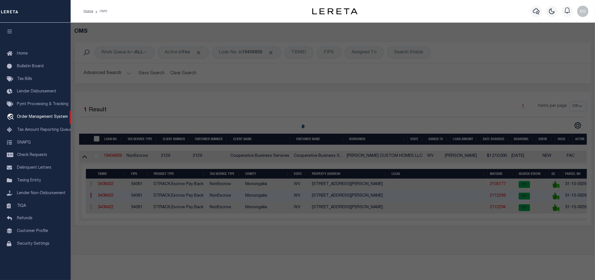
type input "[PERSON_NAME] LLC"
select select "AGW"
select select
type input "[PERSON_NAME] STREET"
checkbox input "false"
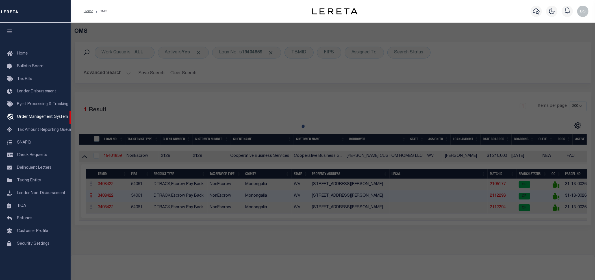
type input "[GEOGRAPHIC_DATA], WV 26505"
type textarea "BL C, LOT 18; [PERSON_NAME] HOLLOW"
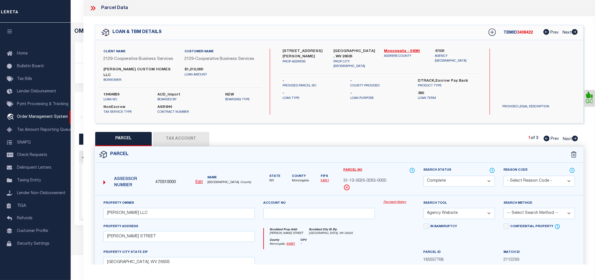
click at [397, 200] on link "Payment History" at bounding box center [399, 202] width 32 height 5
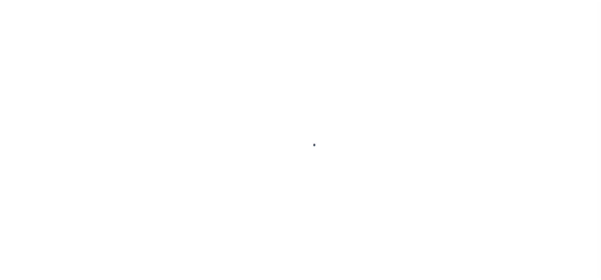
select select "CP"
select select "AGW"
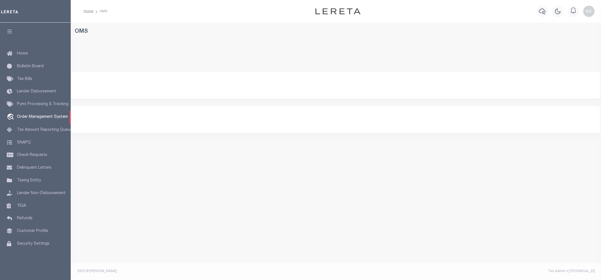
select select "200"
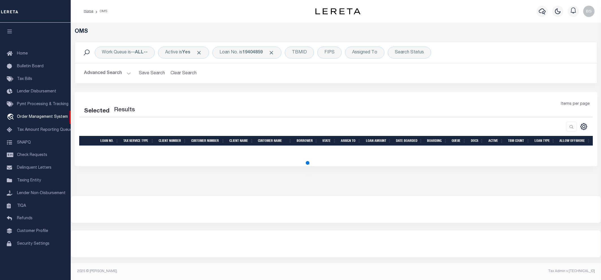
select select "200"
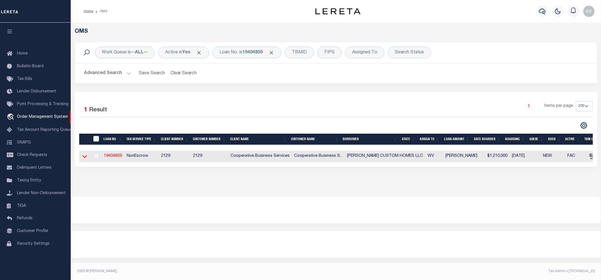
click at [85, 156] on icon at bounding box center [84, 156] width 5 height 6
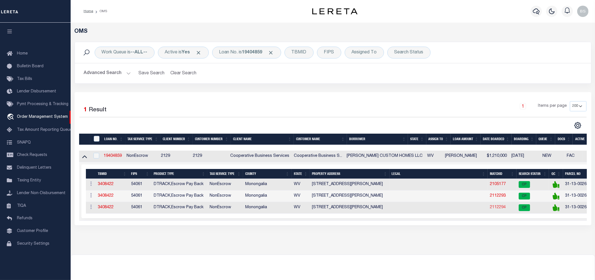
click at [490, 209] on link "2112294" at bounding box center [498, 207] width 16 height 4
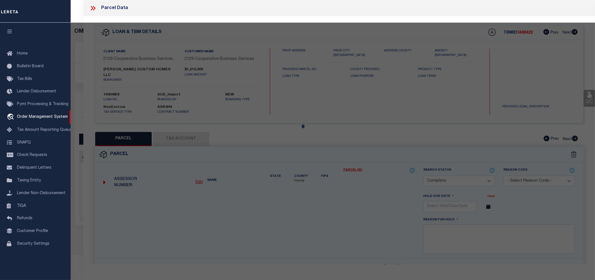
select select "AS"
select select
checkbox input "false"
select select "CP"
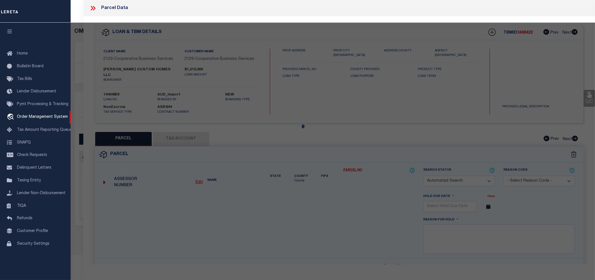
type input "[PERSON_NAME] LLC"
select select "AGW"
select select
type input "[PERSON_NAME] STREET"
checkbox input "false"
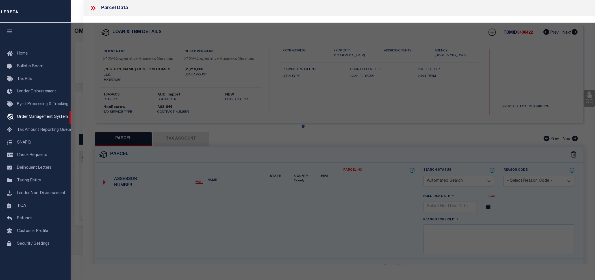
type input "[GEOGRAPHIC_DATA], WV 26505"
type textarea "BL C, LOT 17; [PERSON_NAME] HOLLOW"
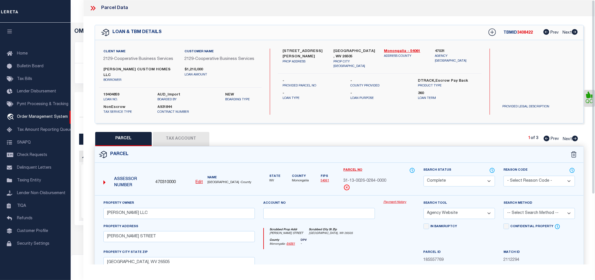
click at [396, 200] on link "Payment History" at bounding box center [399, 202] width 32 height 5
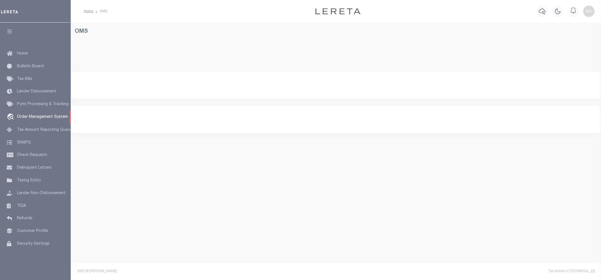
select select "200"
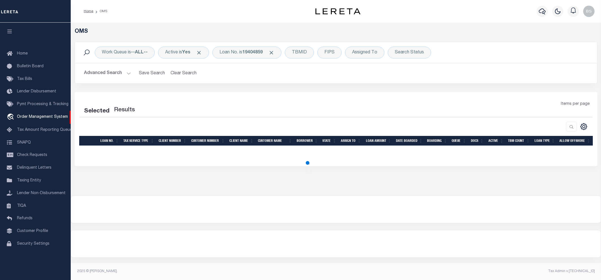
select select "200"
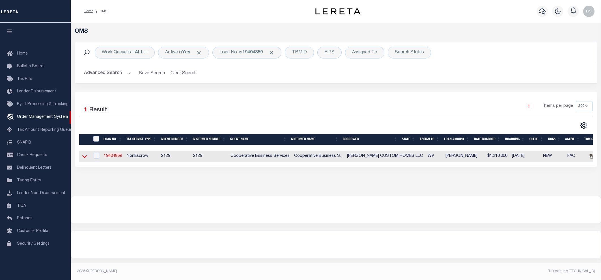
click at [84, 158] on icon at bounding box center [84, 156] width 5 height 6
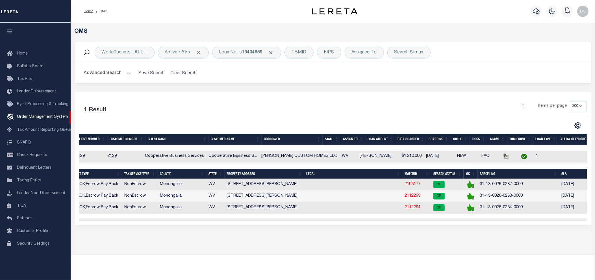
scroll to position [0, 95]
